Goal: Contribute content

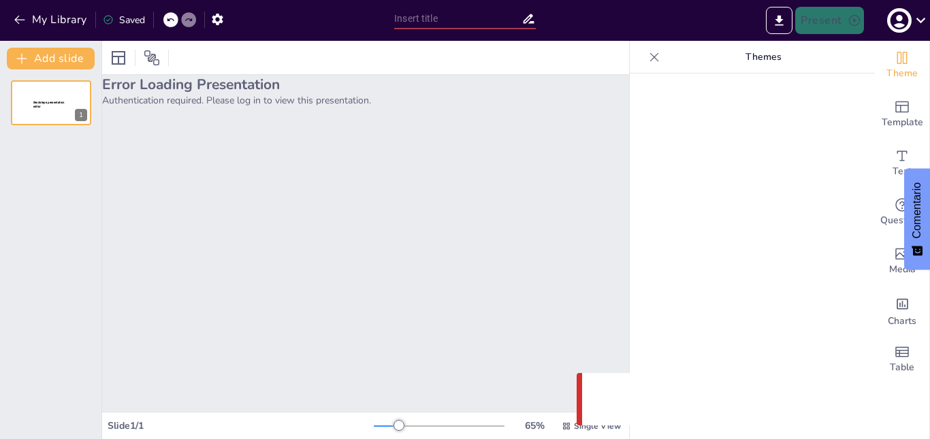
click at [192, 90] on h2 "Error Loading Presentation" at bounding box center [365, 84] width 527 height 19
click at [917, 23] on icon at bounding box center [920, 20] width 18 height 18
click at [911, 27] on icon at bounding box center [920, 20] width 18 height 18
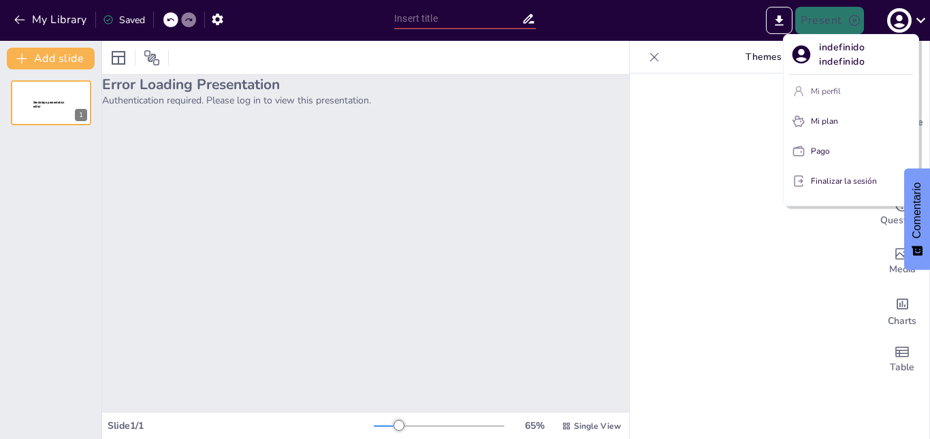
click at [873, 82] on button "Mi perfil" at bounding box center [851, 91] width 124 height 22
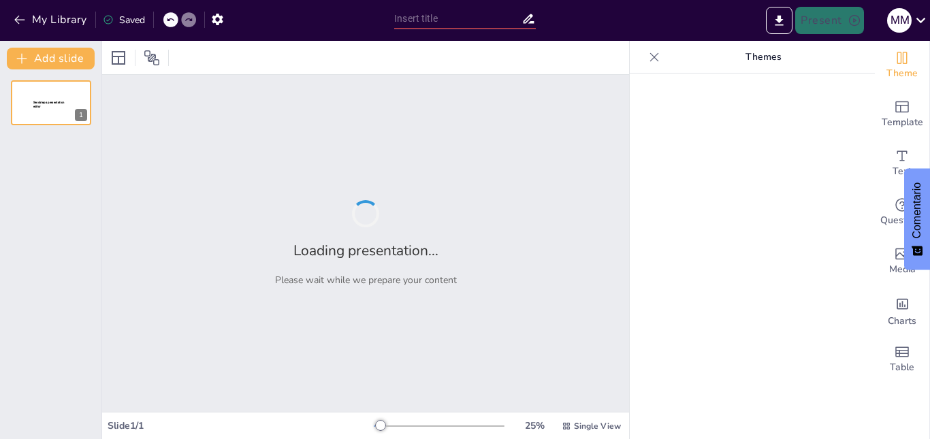
type input "Todo sobre Métodos de Valoración de Inventario: ¿Qué se Usa en [GEOGRAPHIC_DATA…"
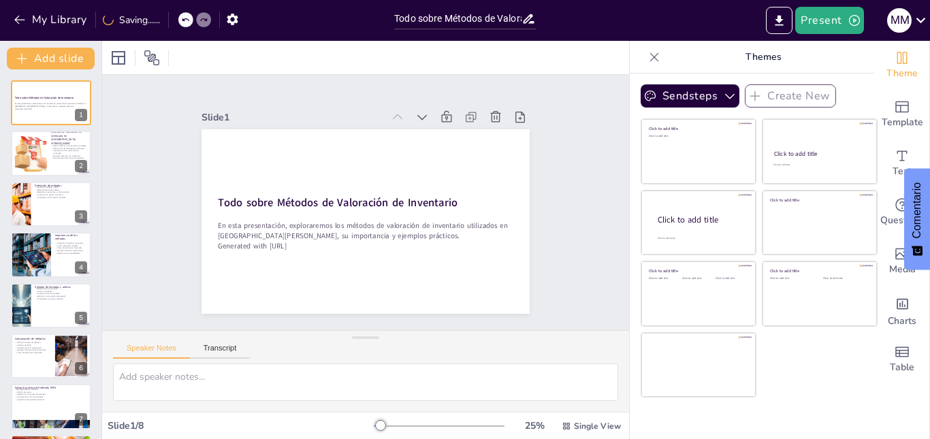
click at [799, 358] on div "Click to add title Click to add text Click to add title Click to add text Click…" at bounding box center [758, 257] width 237 height 279
click at [661, 91] on button "Sendsteps" at bounding box center [689, 95] width 99 height 23
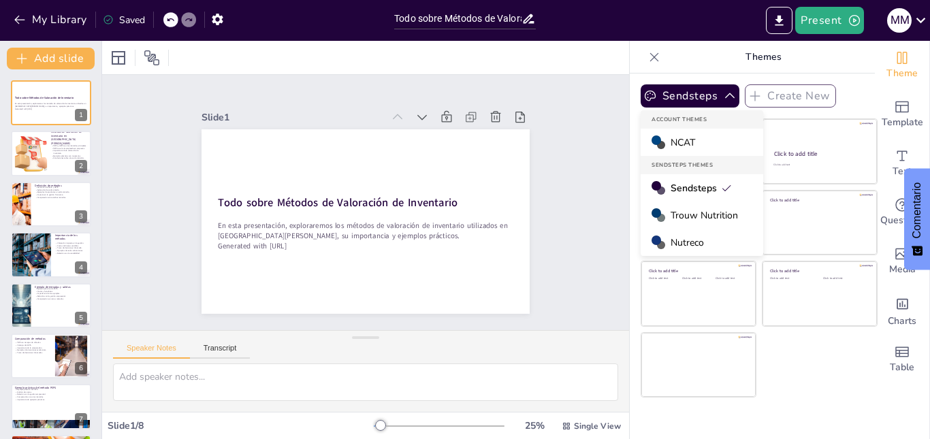
click at [691, 221] on span "Trouw Nutrition" at bounding box center [703, 215] width 67 height 13
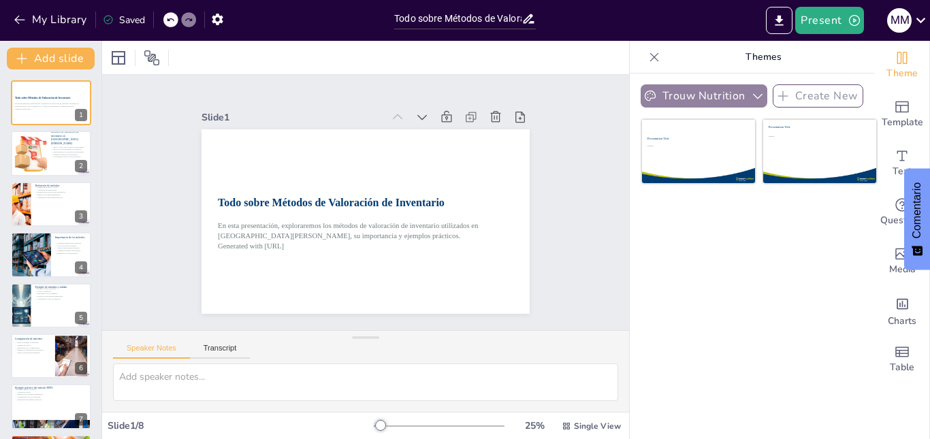
click at [691, 97] on button "Trouw Nutrition" at bounding box center [703, 95] width 127 height 23
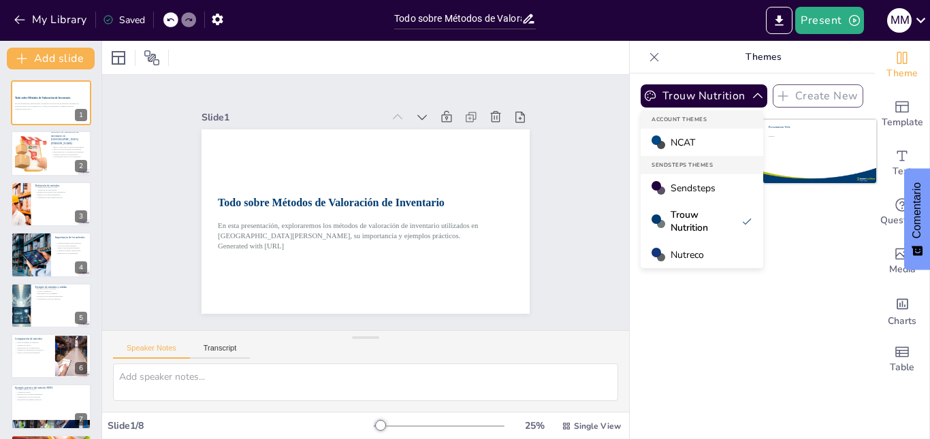
click at [709, 140] on div "NCAT" at bounding box center [701, 142] width 122 height 27
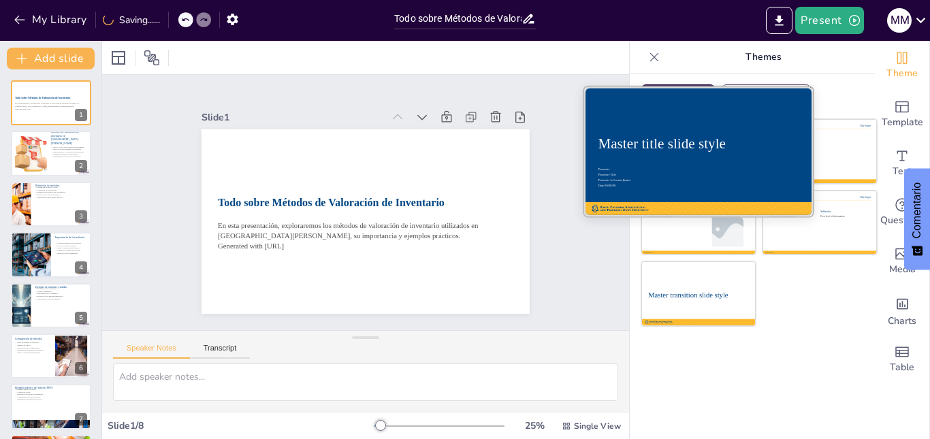
click at [714, 133] on div at bounding box center [698, 151] width 229 height 129
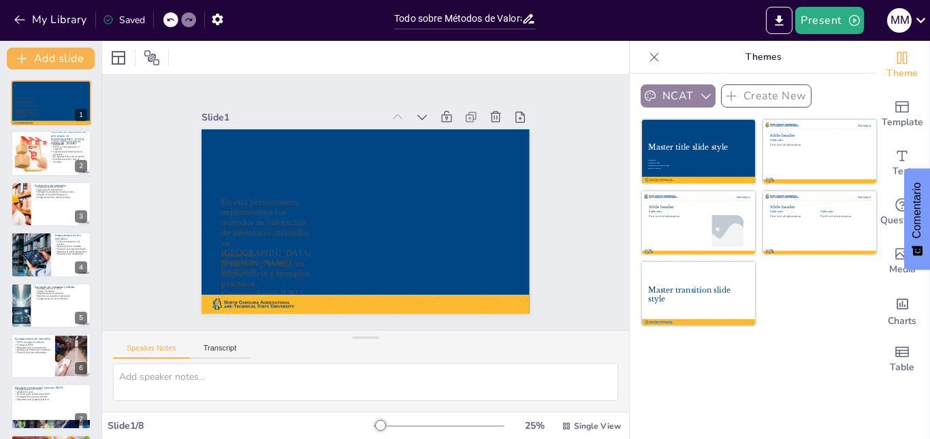
click at [669, 93] on button "NCAT" at bounding box center [677, 95] width 75 height 23
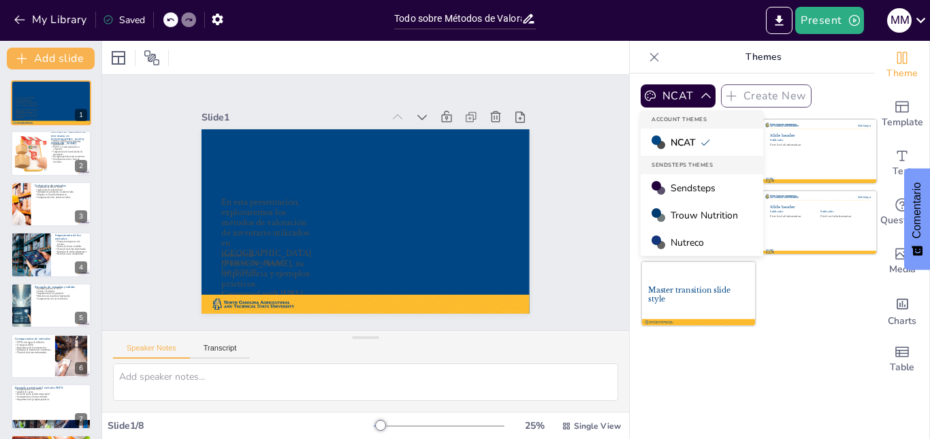
click at [678, 185] on span "Sendsteps" at bounding box center [692, 188] width 45 height 13
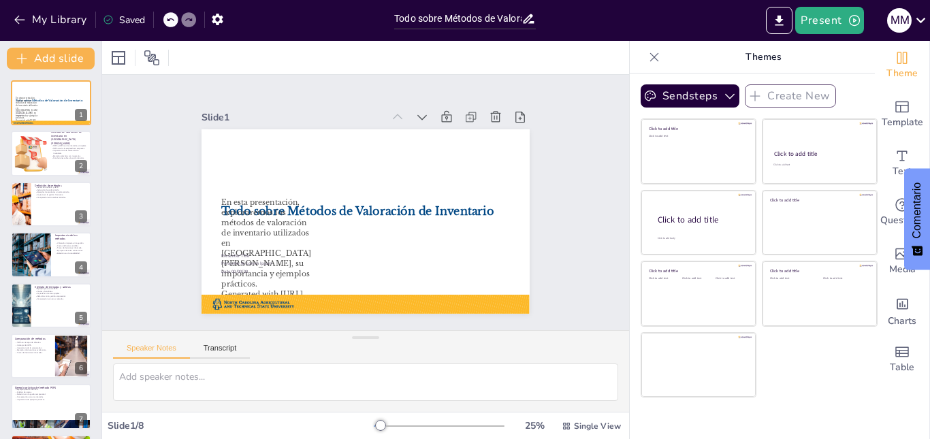
click at [174, 25] on div at bounding box center [170, 19] width 15 height 15
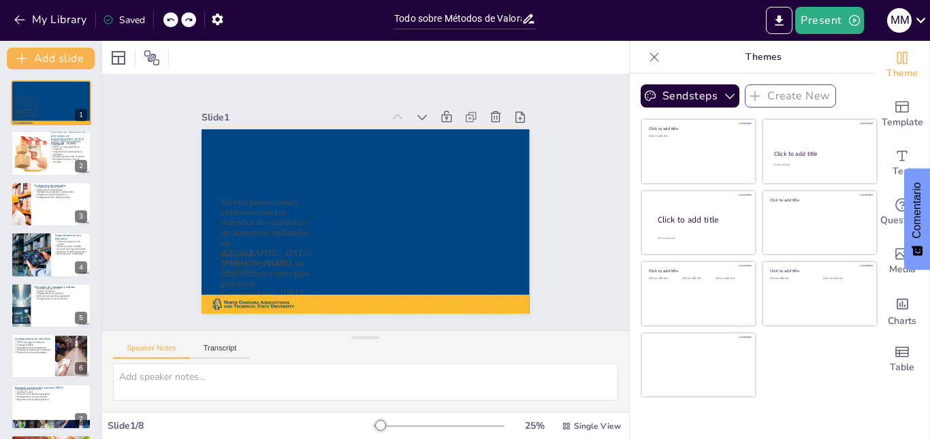
click at [172, 16] on icon at bounding box center [170, 20] width 8 height 8
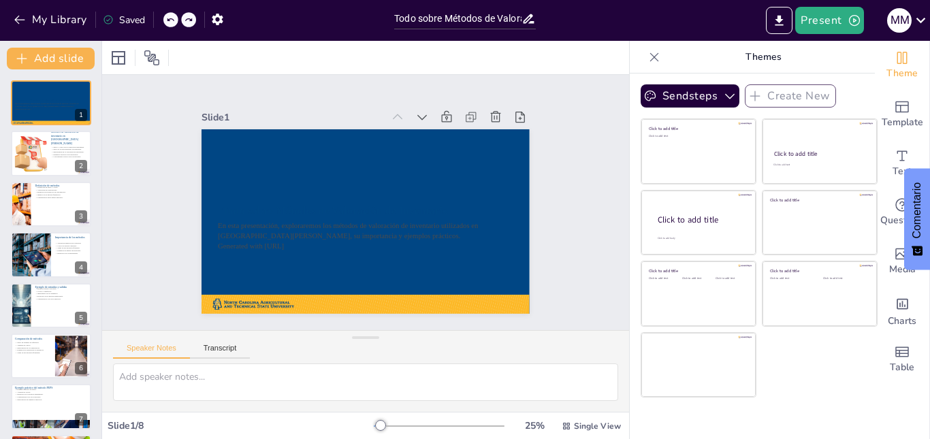
click at [167, 20] on icon at bounding box center [170, 20] width 8 height 8
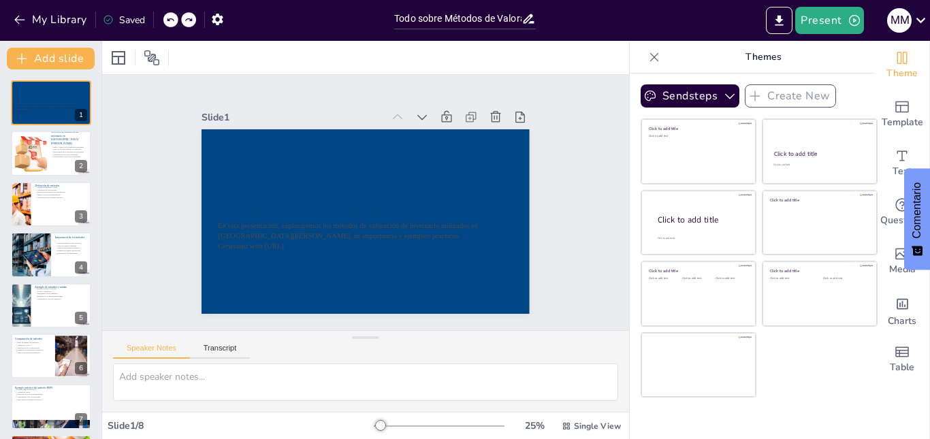
click at [167, 20] on icon at bounding box center [170, 20] width 8 height 8
click at [167, 20] on div "My Library Saved" at bounding box center [115, 19] width 230 height 24
click at [171, 13] on div at bounding box center [170, 19] width 15 height 15
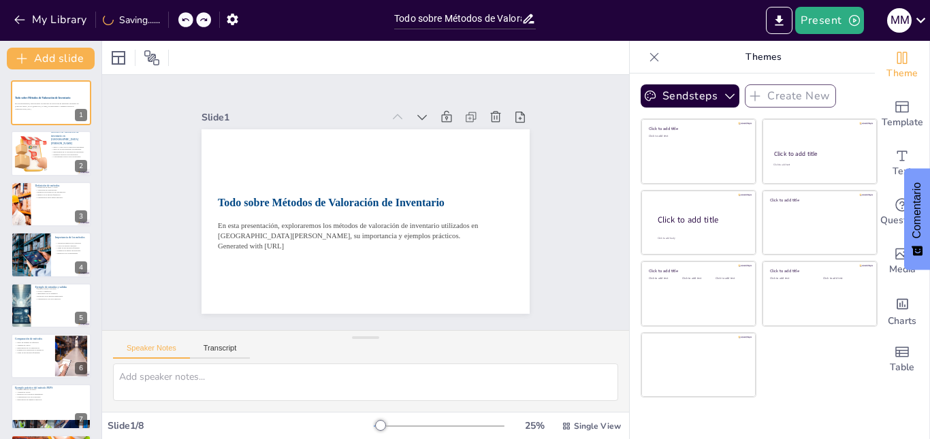
click at [186, 21] on icon at bounding box center [185, 19] width 7 height 3
click at [43, 163] on div at bounding box center [30, 154] width 46 height 42
type textarea "LORE i DOLO sit ame con adipisc eli seddoeiusm te in utlaboreet do magnaaliqua.…"
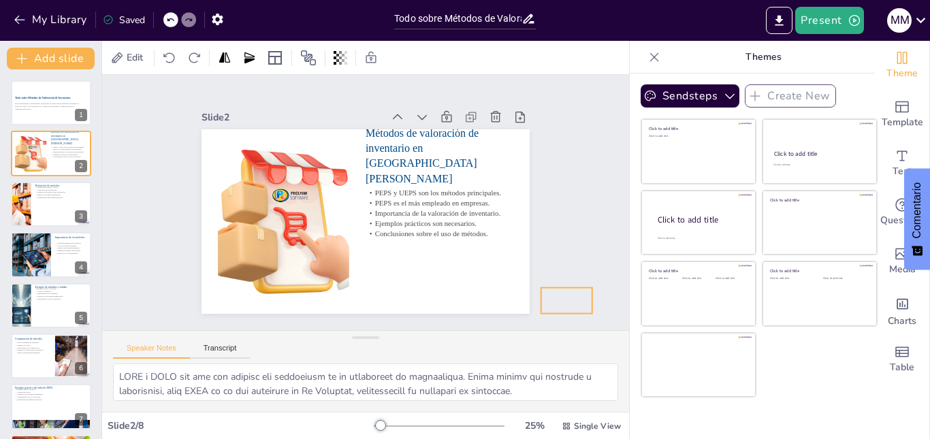
drag, startPoint x: 501, startPoint y: 295, endPoint x: 576, endPoint y: 297, distance: 74.9
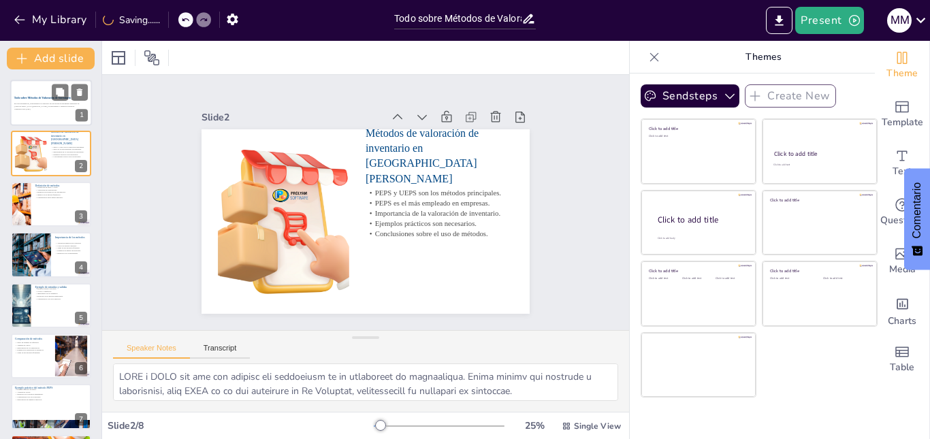
click at [54, 113] on div at bounding box center [51, 103] width 82 height 46
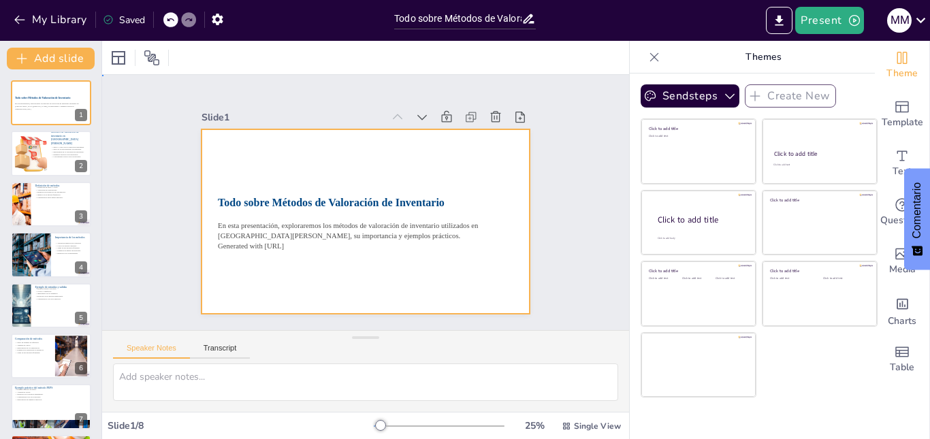
click at [493, 144] on div at bounding box center [361, 221] width 359 height 248
click at [493, 144] on div at bounding box center [357, 220] width 374 height 302
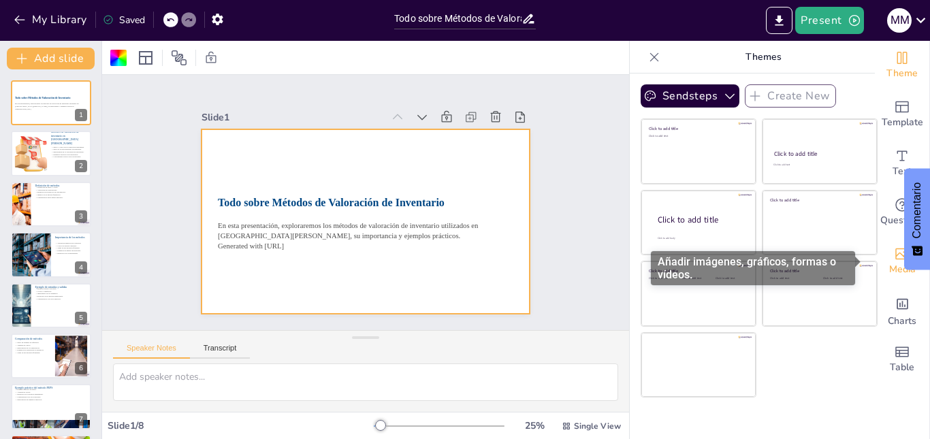
click at [891, 269] on span "Media" at bounding box center [902, 269] width 27 height 15
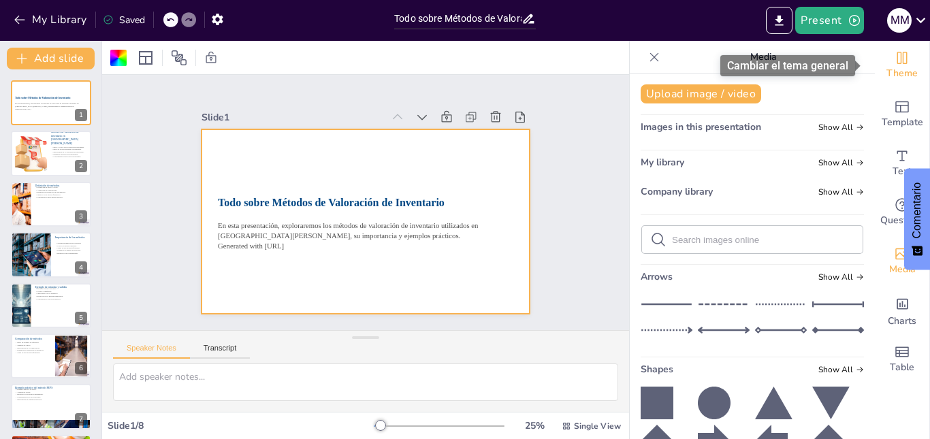
click at [897, 56] on icon "Change the overall theme" at bounding box center [901, 58] width 16 height 16
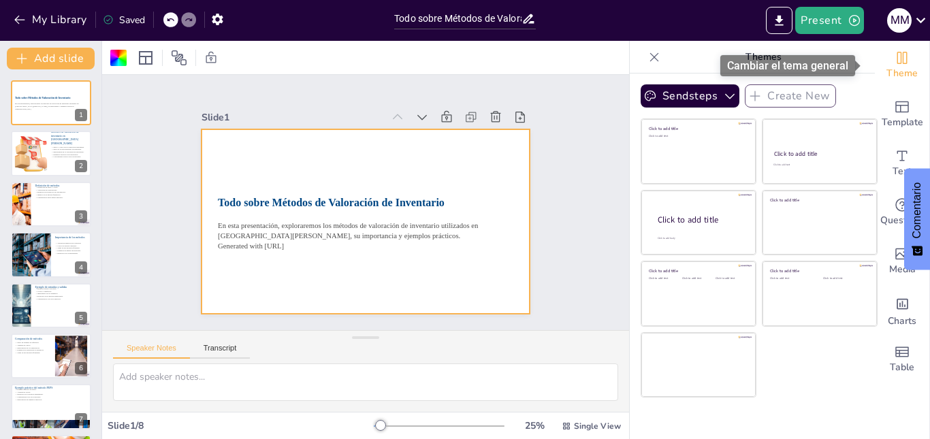
click at [897, 56] on icon "Change the overall theme" at bounding box center [901, 58] width 16 height 16
